Goal: Task Accomplishment & Management: Use online tool/utility

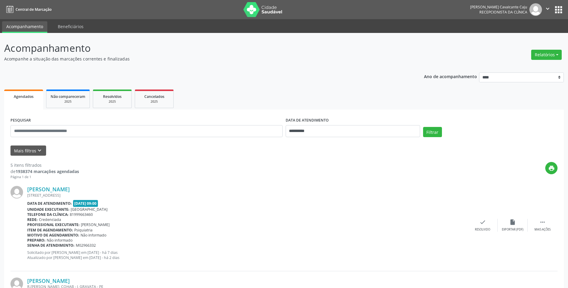
click at [305, 203] on div "Data de atendimento: [DATE] 09:00" at bounding box center [247, 203] width 440 height 7
click at [550, 54] on button "Relatórios" at bounding box center [546, 55] width 31 height 10
click at [542, 65] on link "Agendamentos" at bounding box center [530, 67] width 64 height 8
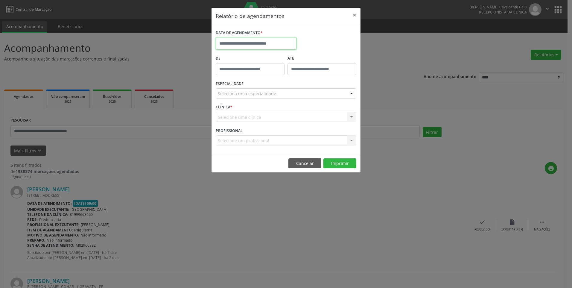
click at [246, 46] on input "text" at bounding box center [256, 44] width 81 height 12
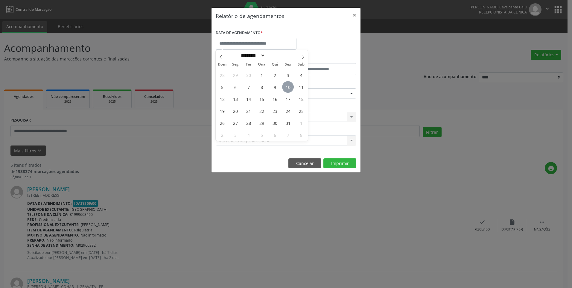
click at [289, 88] on span "10" at bounding box center [288, 87] width 12 height 12
type input "**********"
click at [289, 88] on span "10" at bounding box center [288, 87] width 12 height 12
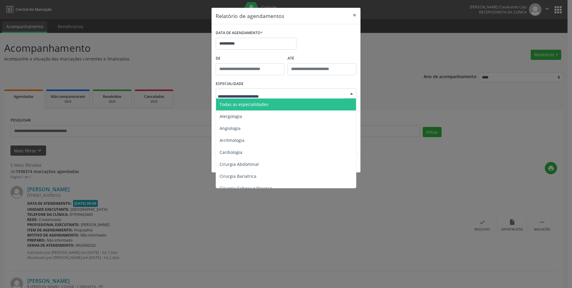
click at [262, 106] on span "Todas as especialidades" at bounding box center [244, 105] width 49 height 6
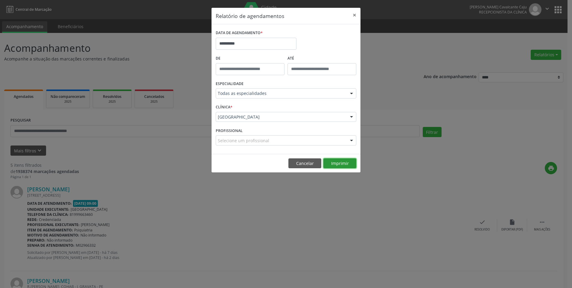
click at [354, 163] on button "Imprimir" at bounding box center [340, 163] width 33 height 10
click at [353, 14] on button "×" at bounding box center [355, 15] width 12 height 15
